Goal: Find specific page/section

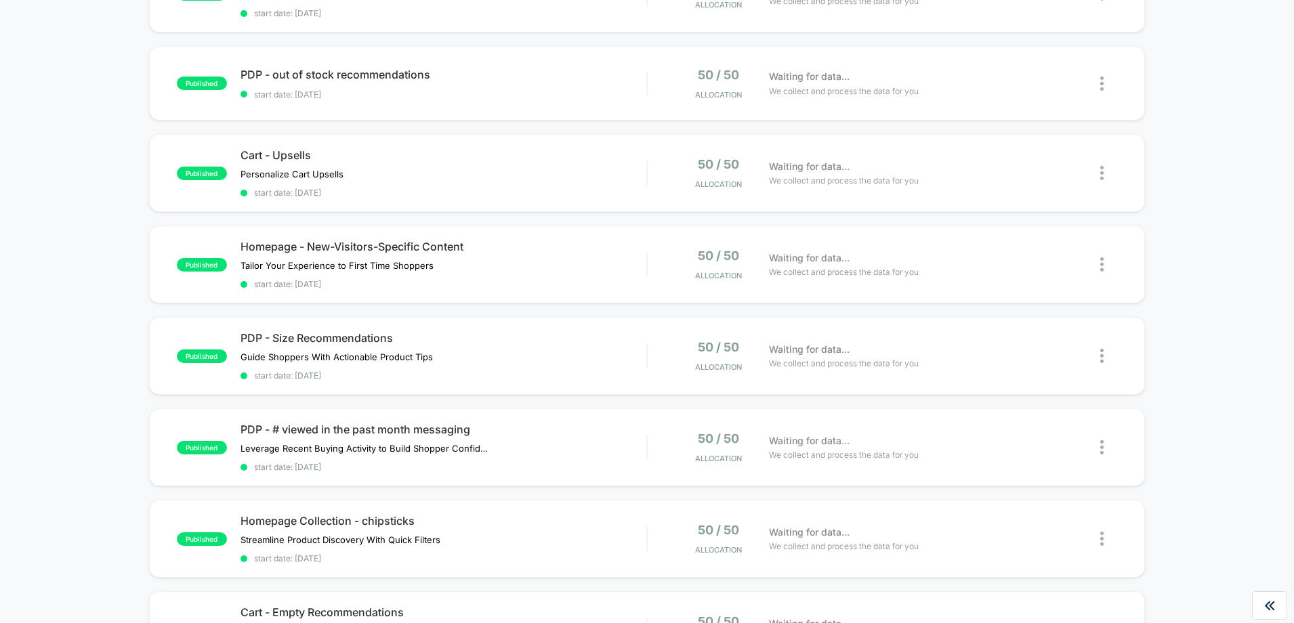
scroll to position [282, 0]
drag, startPoint x: 478, startPoint y: 240, endPoint x: 274, endPoint y: 245, distance: 204.0
click at [274, 245] on span "Homepage - New-Visitors-Specific Content" at bounding box center [444, 246] width 407 height 14
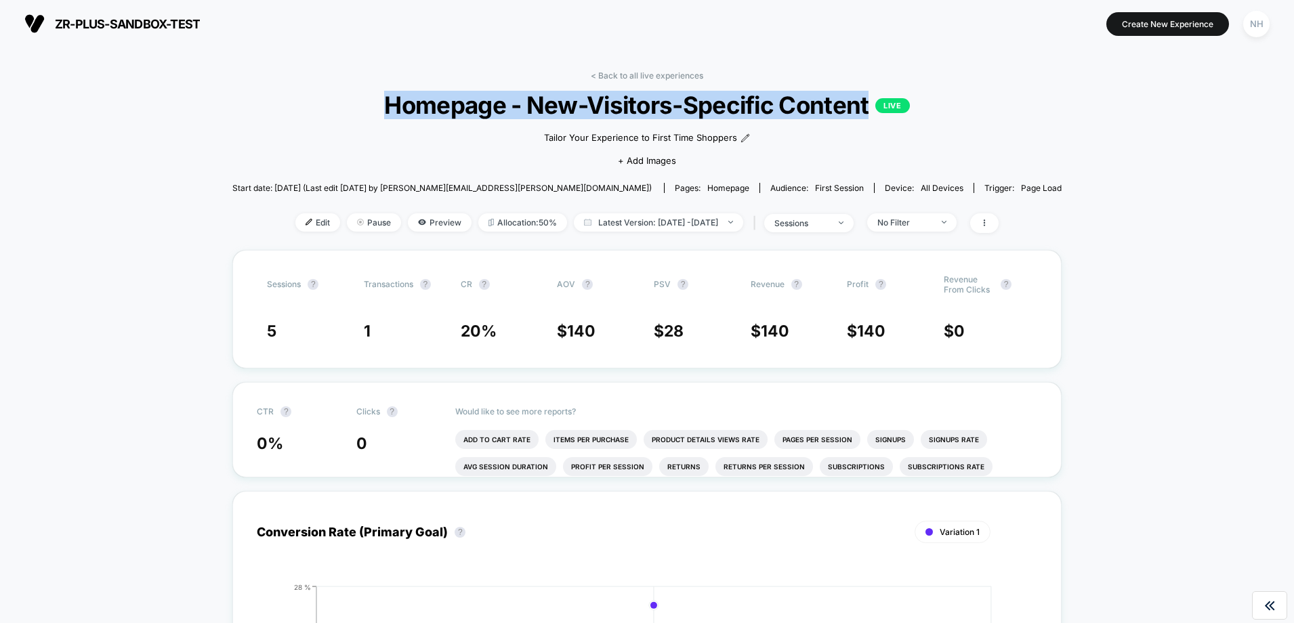
drag, startPoint x: 380, startPoint y: 108, endPoint x: 873, endPoint y: 103, distance: 492.6
click at [873, 103] on span "Homepage - New-Visitors-Specific Content LIVE" at bounding box center [647, 105] width 746 height 28
copy span "Homepage - New-Visitors-Specific Content"
